Goal: Transaction & Acquisition: Purchase product/service

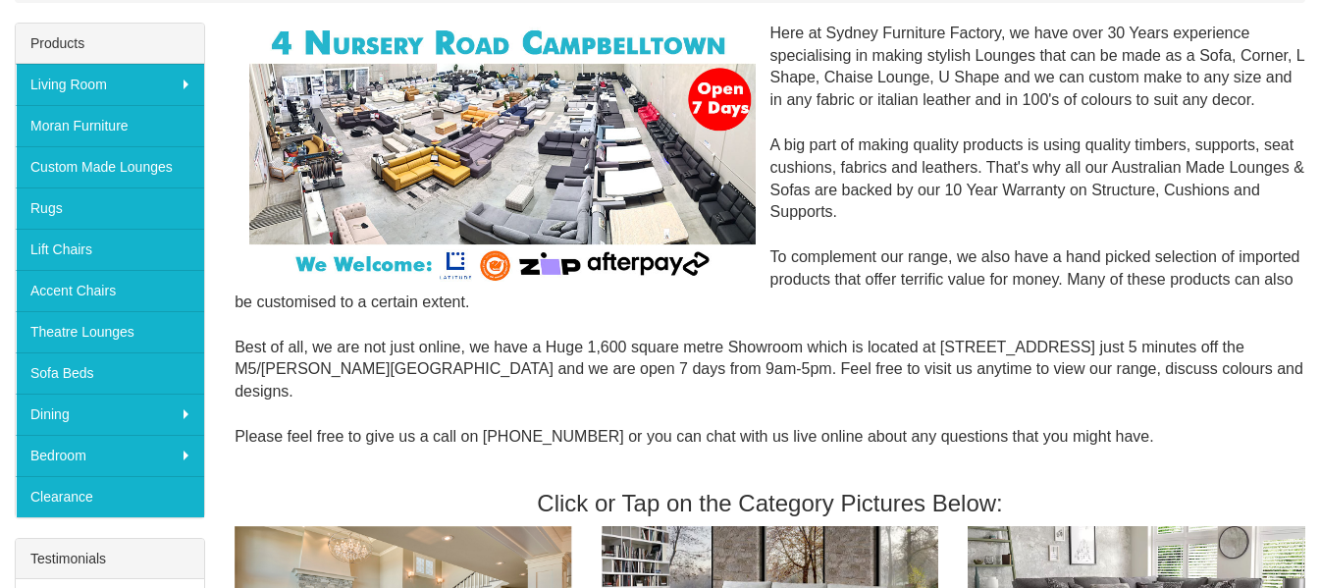
scroll to position [296, 0]
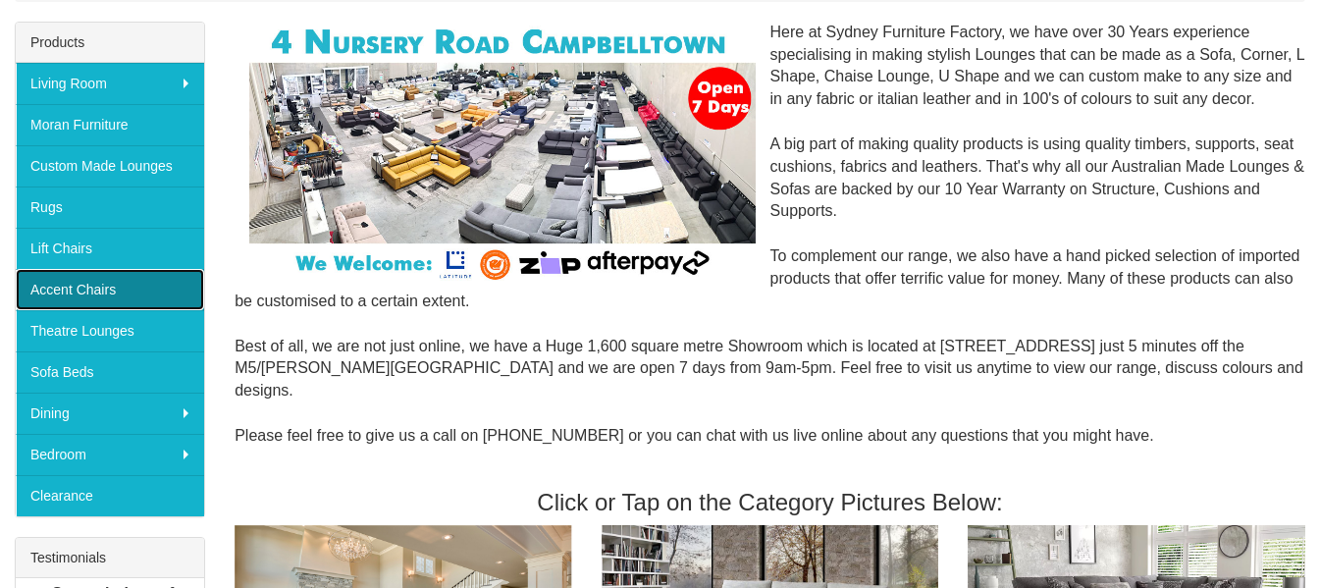
click at [85, 286] on link "Accent Chairs" at bounding box center [110, 289] width 188 height 41
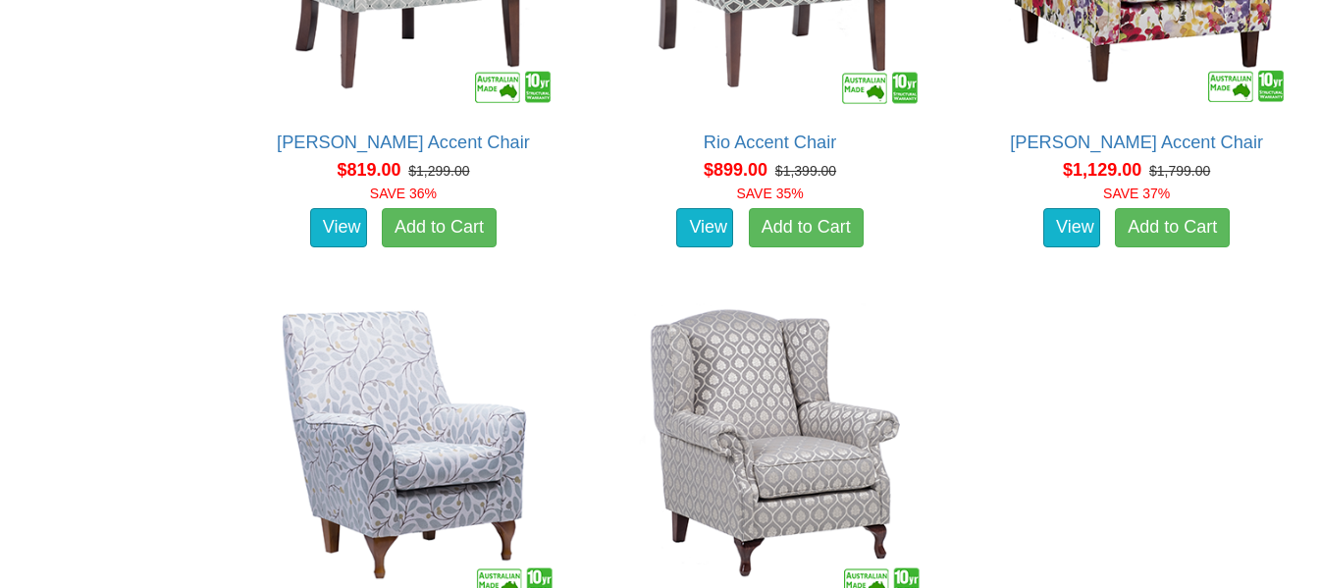
scroll to position [1783, 0]
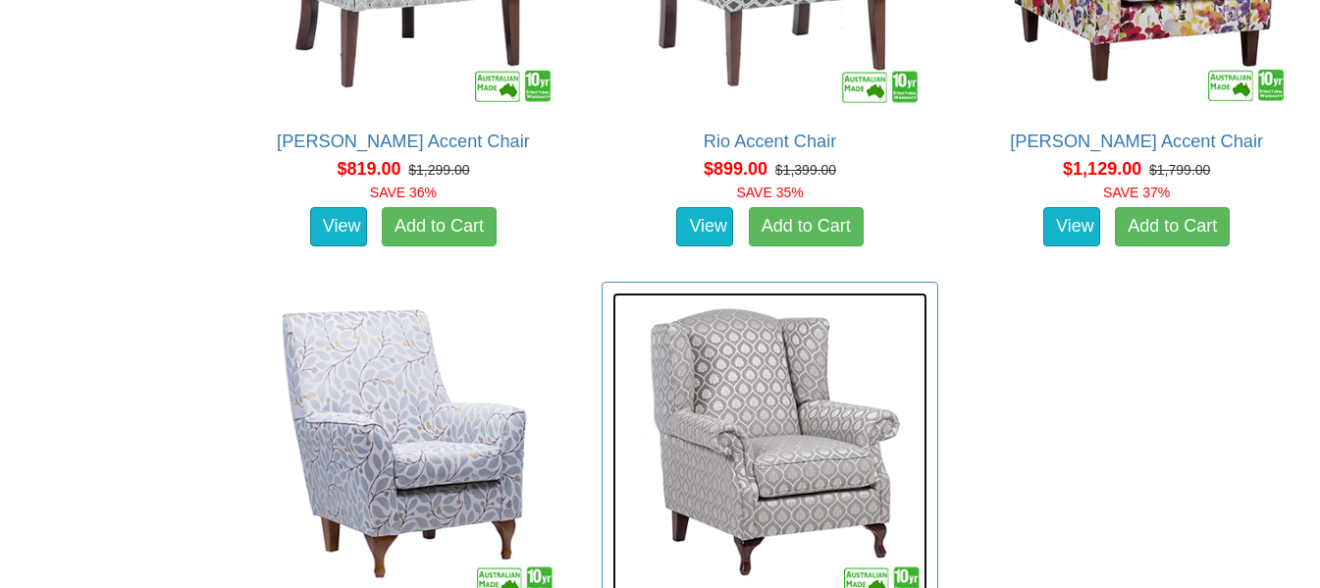
click at [752, 448] on img at bounding box center [771, 451] width 316 height 316
